Goal: Task Accomplishment & Management: Manage account settings

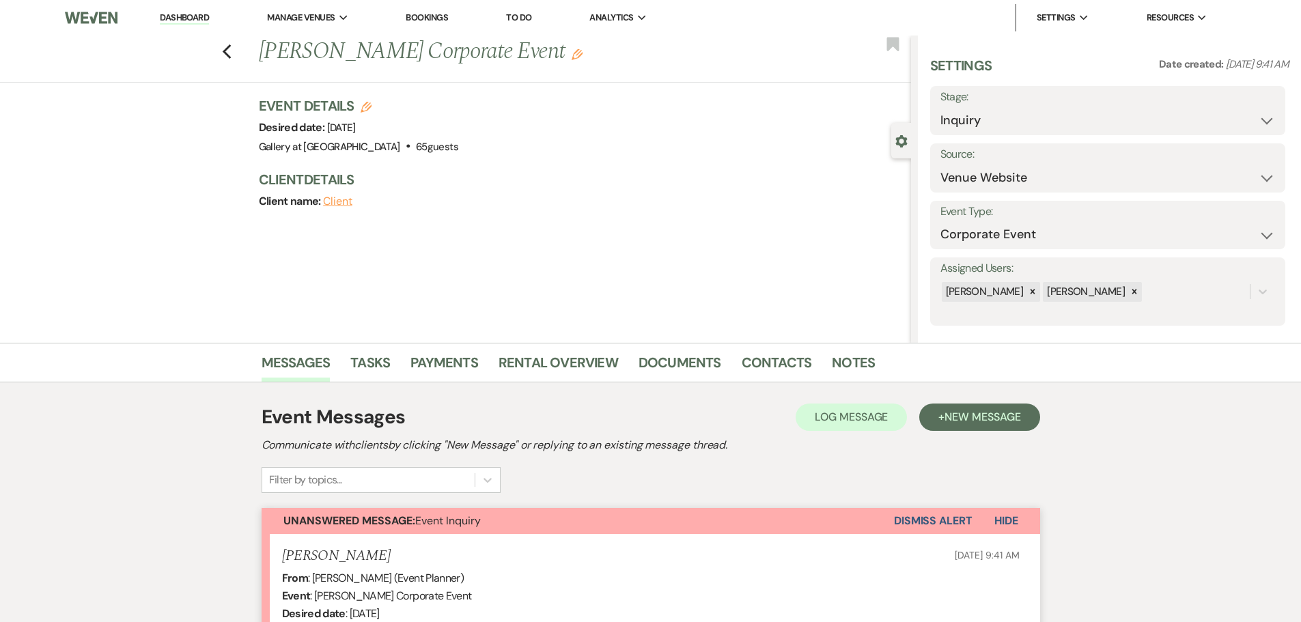
click at [237, 59] on div "Previous [PERSON_NAME] Corporate Event Edit Bookmark" at bounding box center [452, 59] width 918 height 47
click at [232, 46] on icon "Previous" at bounding box center [227, 52] width 10 height 16
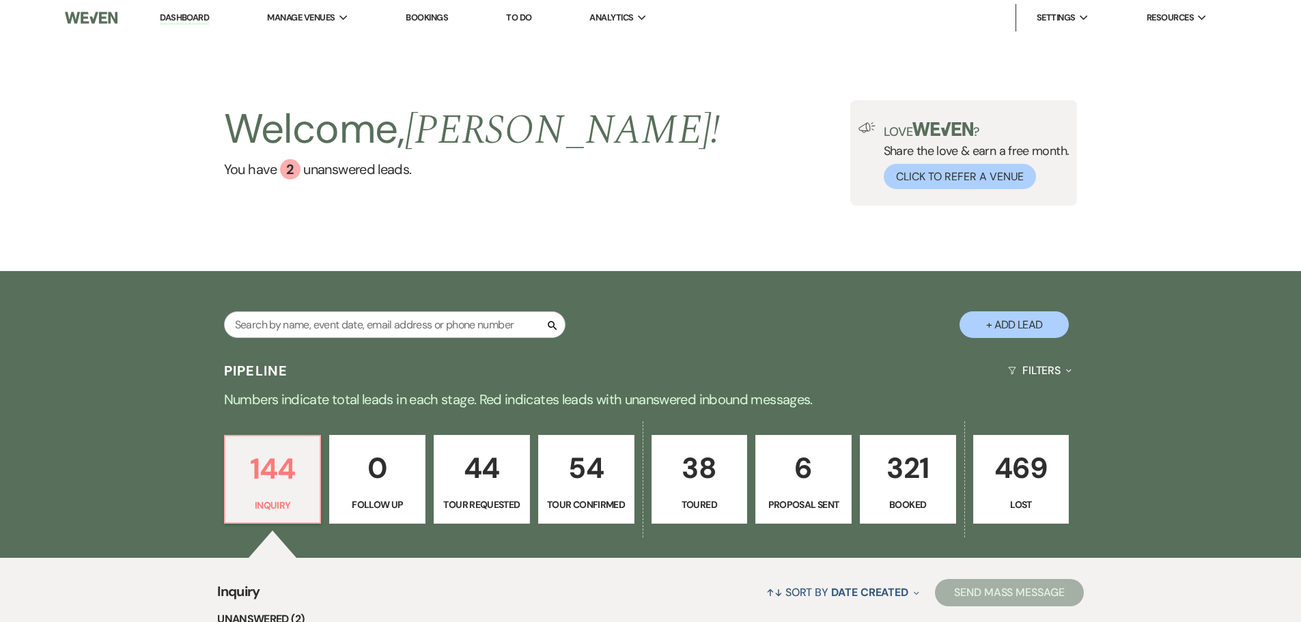
scroll to position [309, 0]
